Goal: Task Accomplishment & Management: Manage account settings

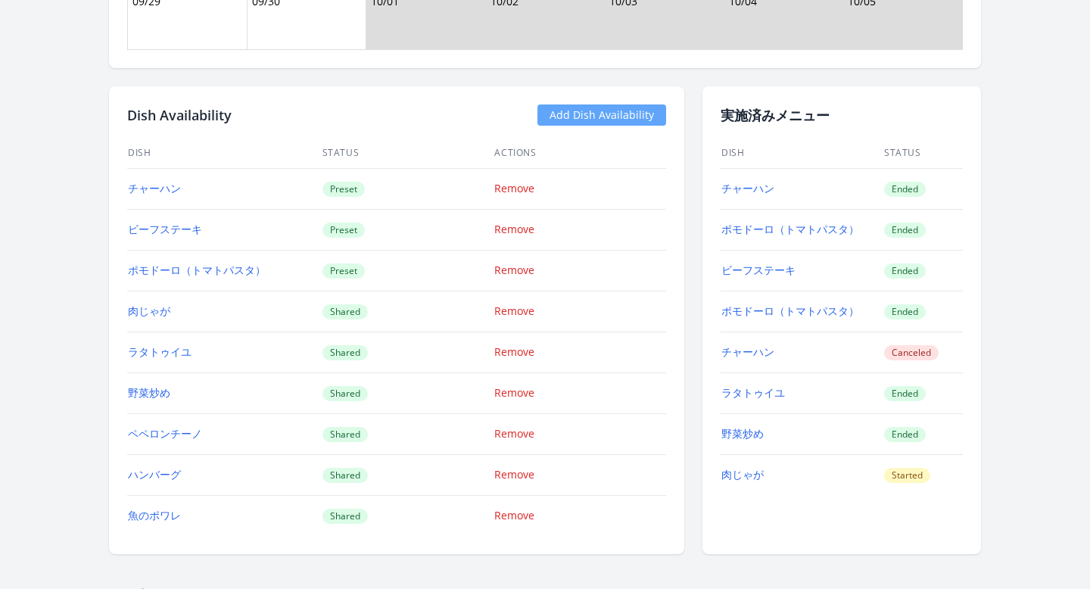
scroll to position [1504, 0]
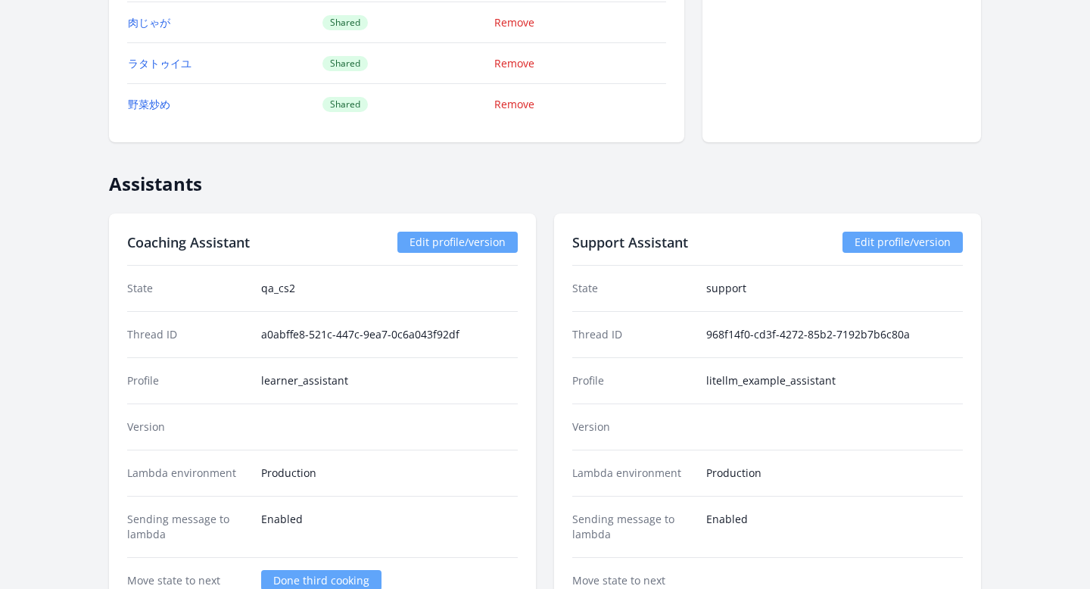
scroll to position [2324, 0]
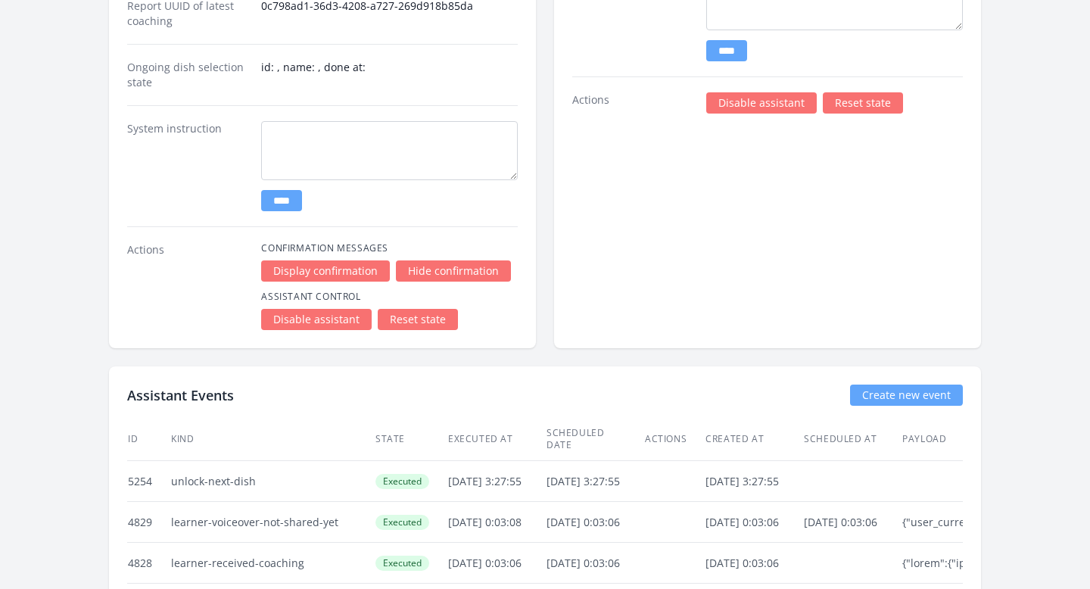
click at [726, 97] on link "Disable assistant" at bounding box center [761, 102] width 110 height 21
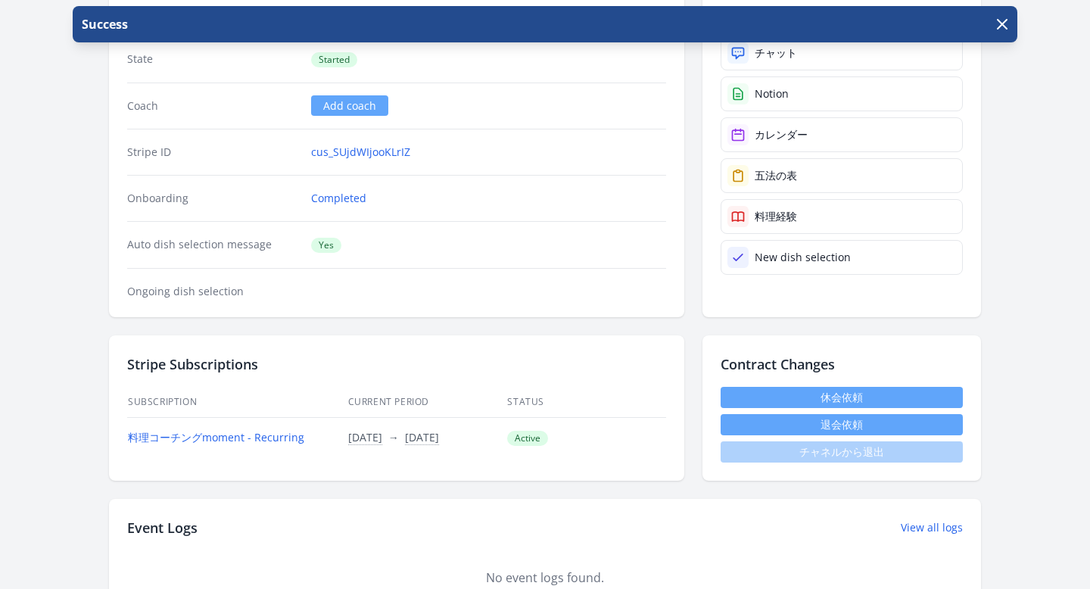
scroll to position [430, 0]
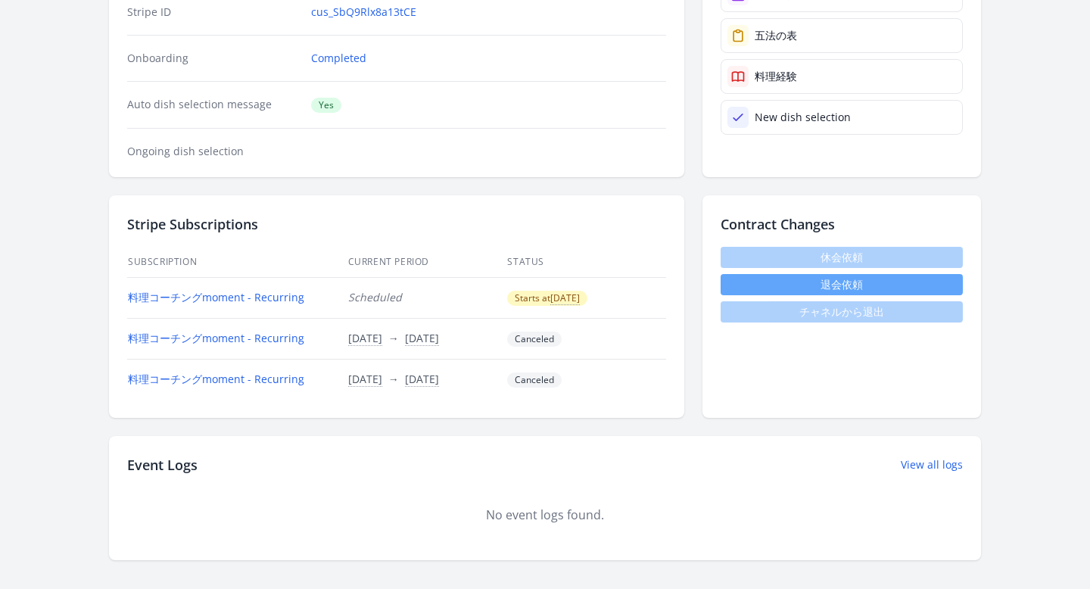
scroll to position [331, 0]
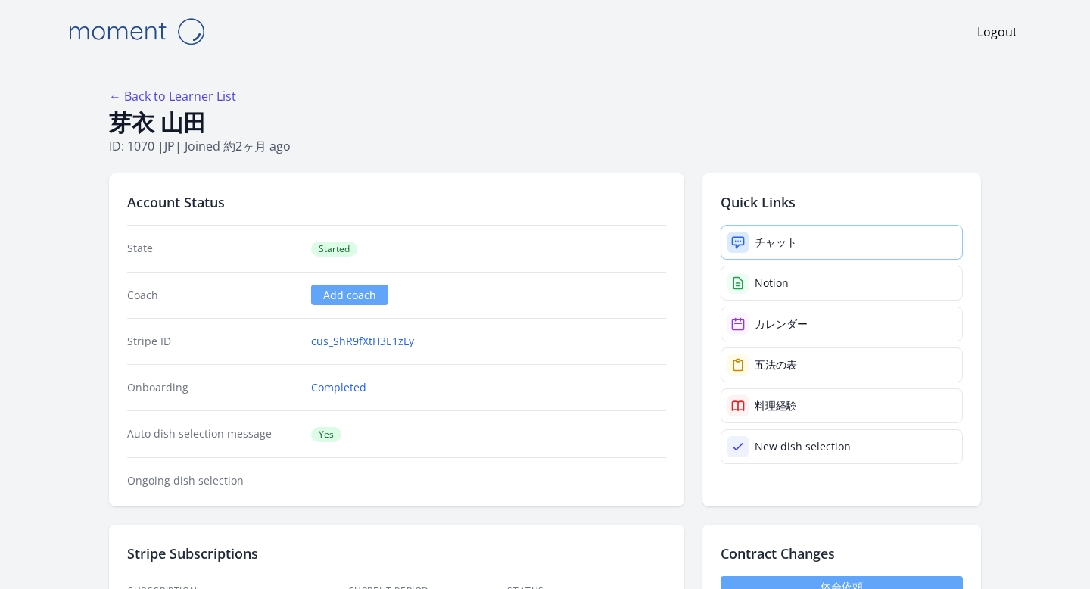
click at [773, 241] on div "チャット" at bounding box center [775, 242] width 42 height 15
click at [758, 249] on div "チャット" at bounding box center [775, 242] width 42 height 15
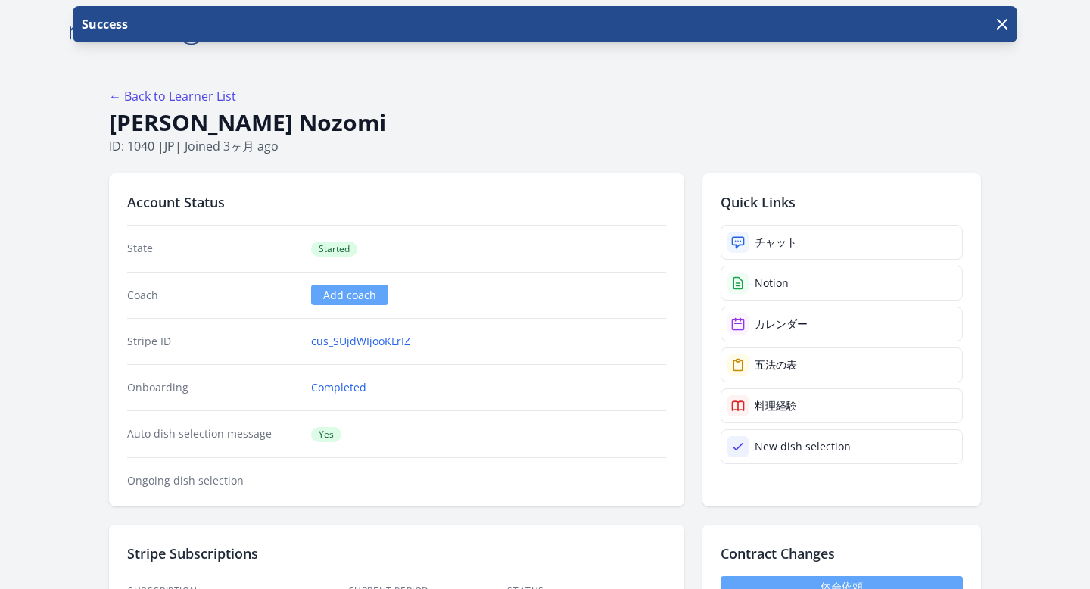
scroll to position [430, 0]
